Goal: Book appointment/travel/reservation

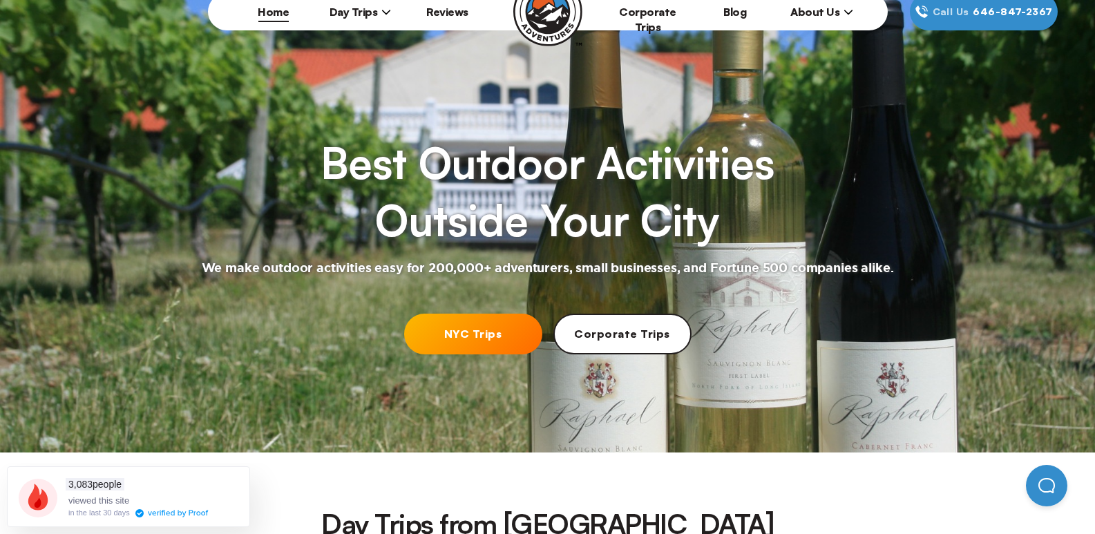
click at [460, 338] on link "NYC Trips" at bounding box center [473, 334] width 138 height 41
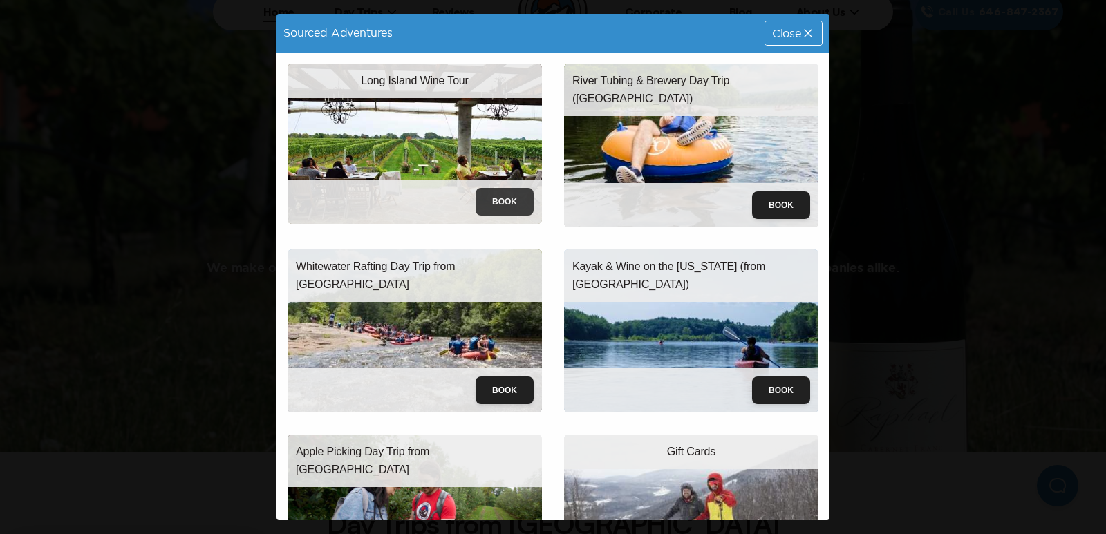
click at [482, 196] on button "Book" at bounding box center [504, 202] width 58 height 28
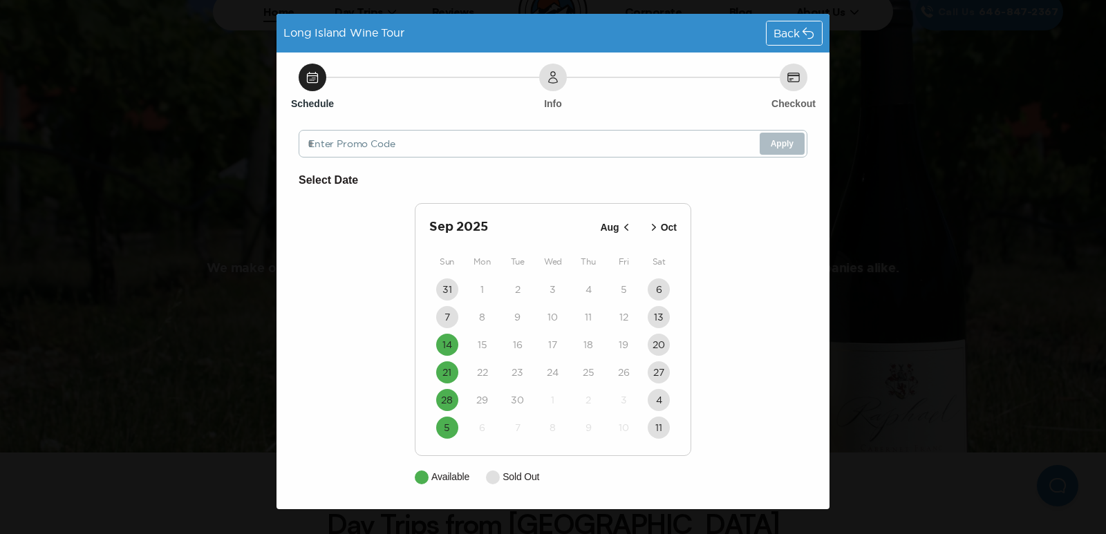
click at [806, 29] on icon at bounding box center [808, 33] width 14 height 14
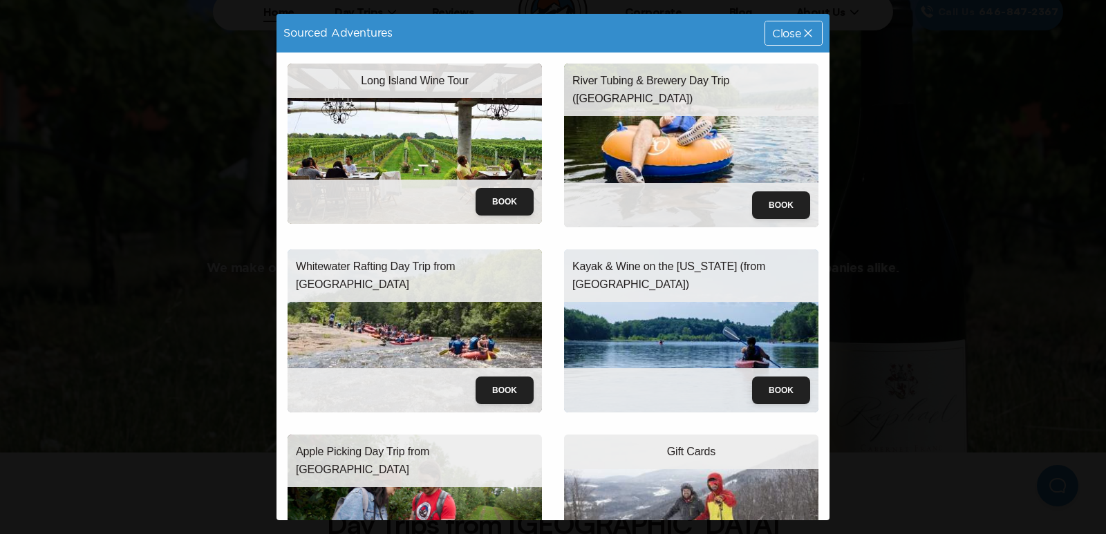
scroll to position [69, 0]
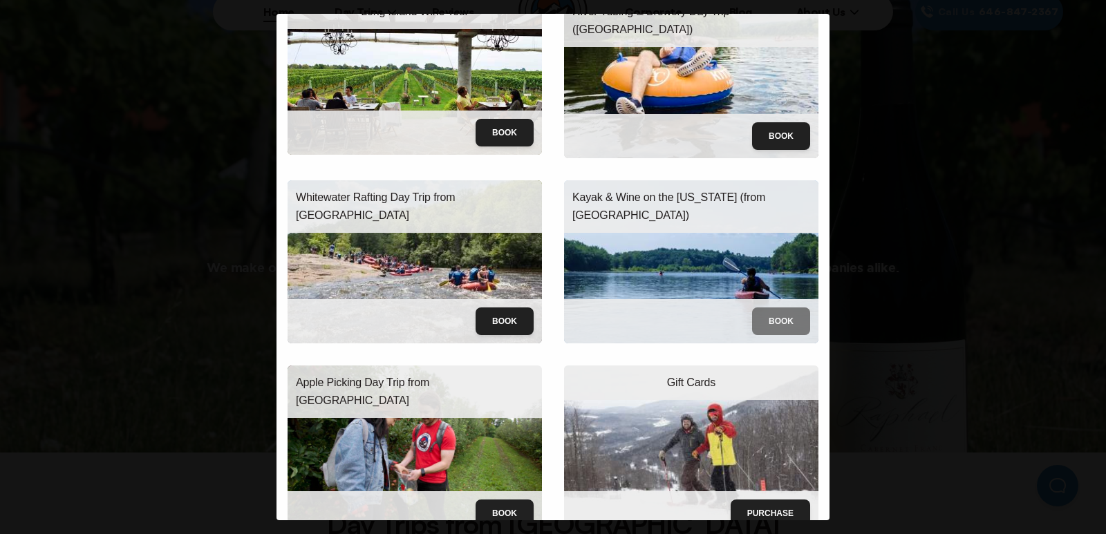
click at [758, 316] on button "Book" at bounding box center [781, 321] width 58 height 28
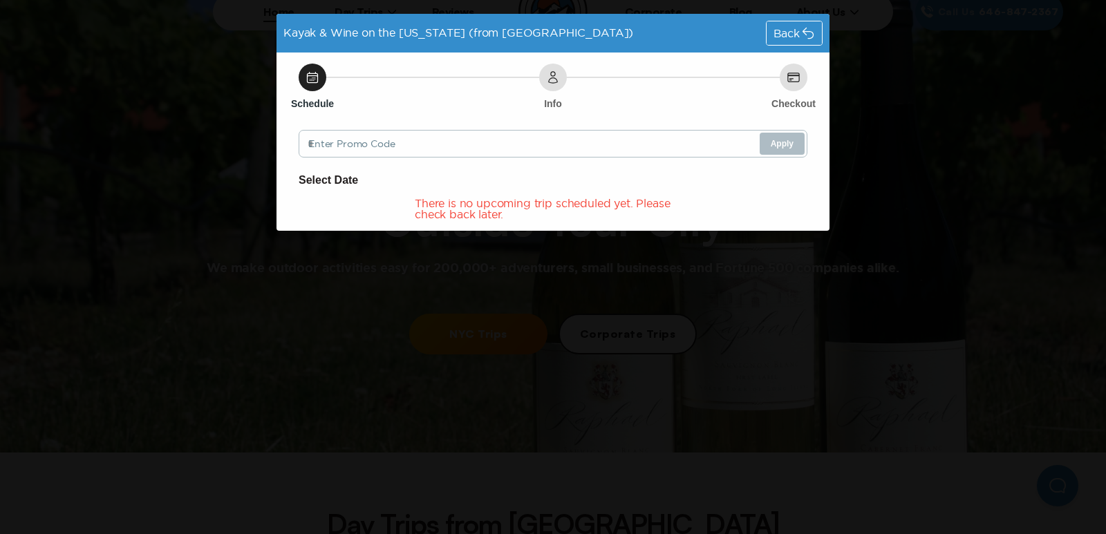
click at [799, 48] on div "Kayak & Wine on the [US_STATE] (from [GEOGRAPHIC_DATA]) Back" at bounding box center [552, 33] width 553 height 39
click at [798, 29] on span "Back" at bounding box center [786, 33] width 26 height 11
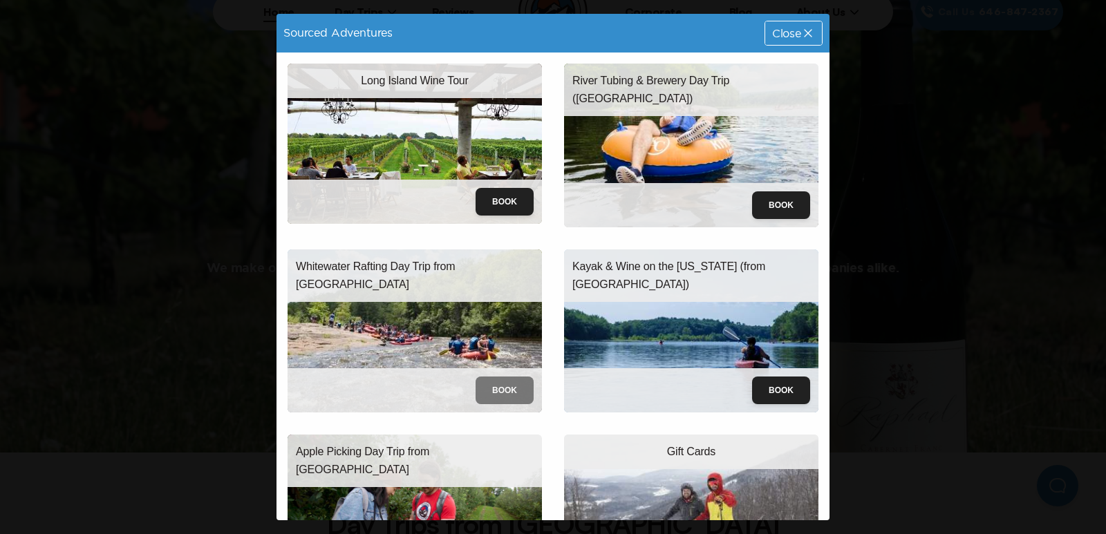
click at [504, 392] on button "Book" at bounding box center [504, 391] width 58 height 28
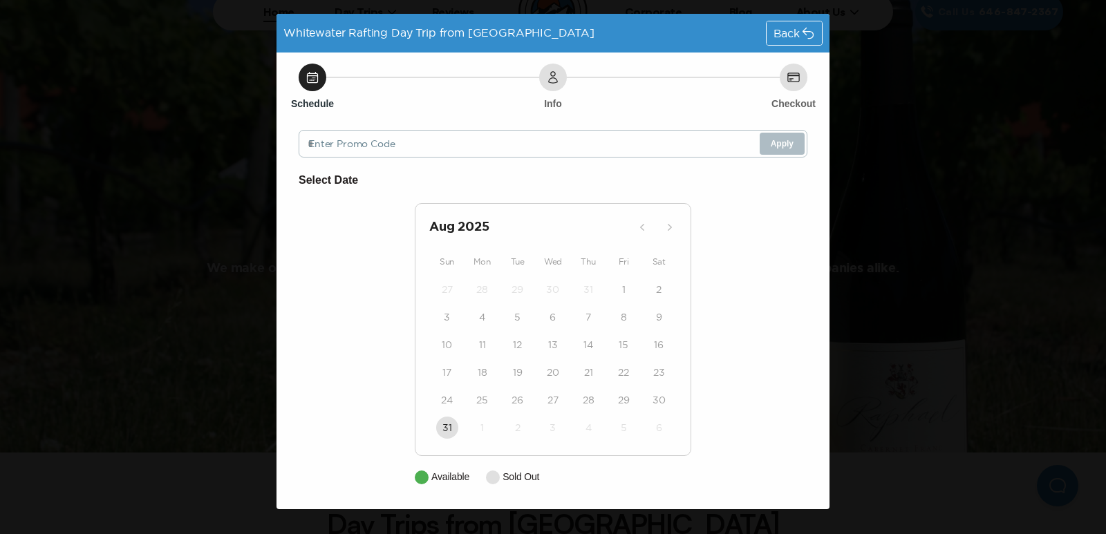
drag, startPoint x: 442, startPoint y: 328, endPoint x: 445, endPoint y: 345, distance: 16.8
click at [442, 330] on div "3" at bounding box center [446, 317] width 35 height 28
click at [448, 384] on div "17" at bounding box center [446, 373] width 35 height 28
click at [781, 35] on span "Back" at bounding box center [786, 33] width 26 height 11
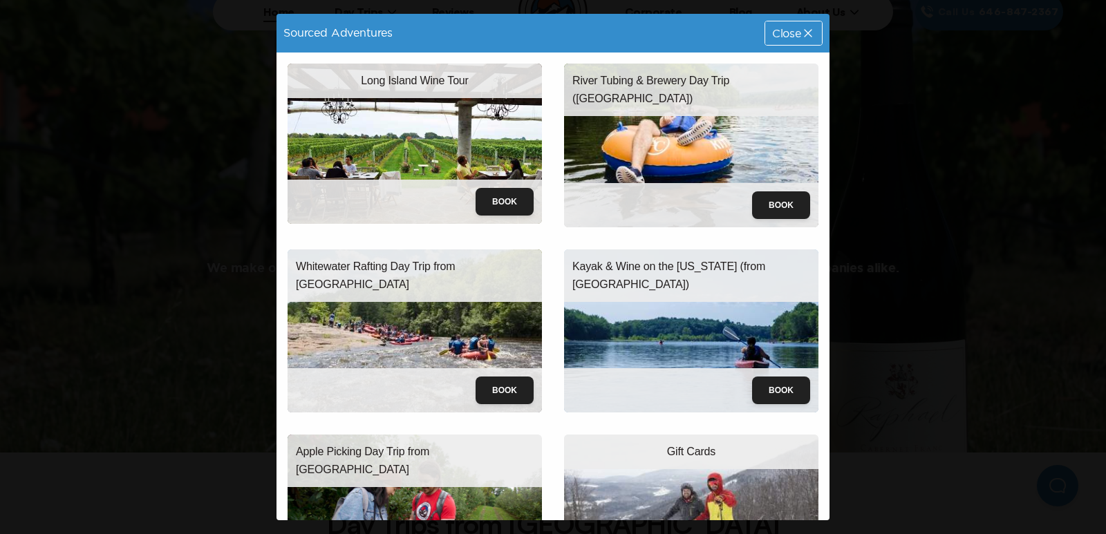
scroll to position [85, 0]
